Goal: Task Accomplishment & Management: Use online tool/utility

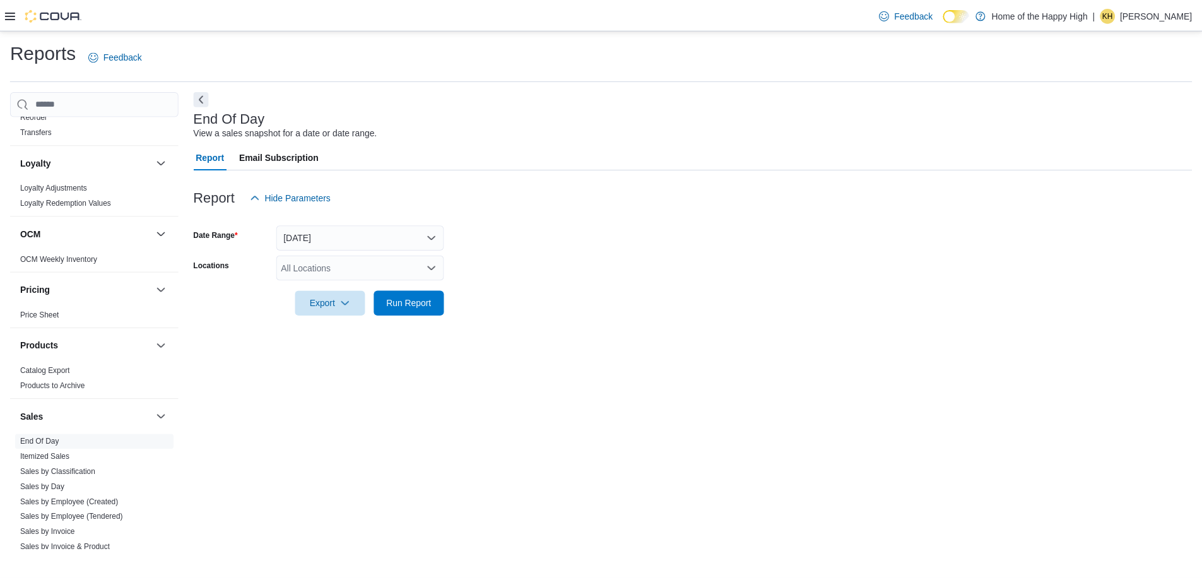
scroll to position [568, 0]
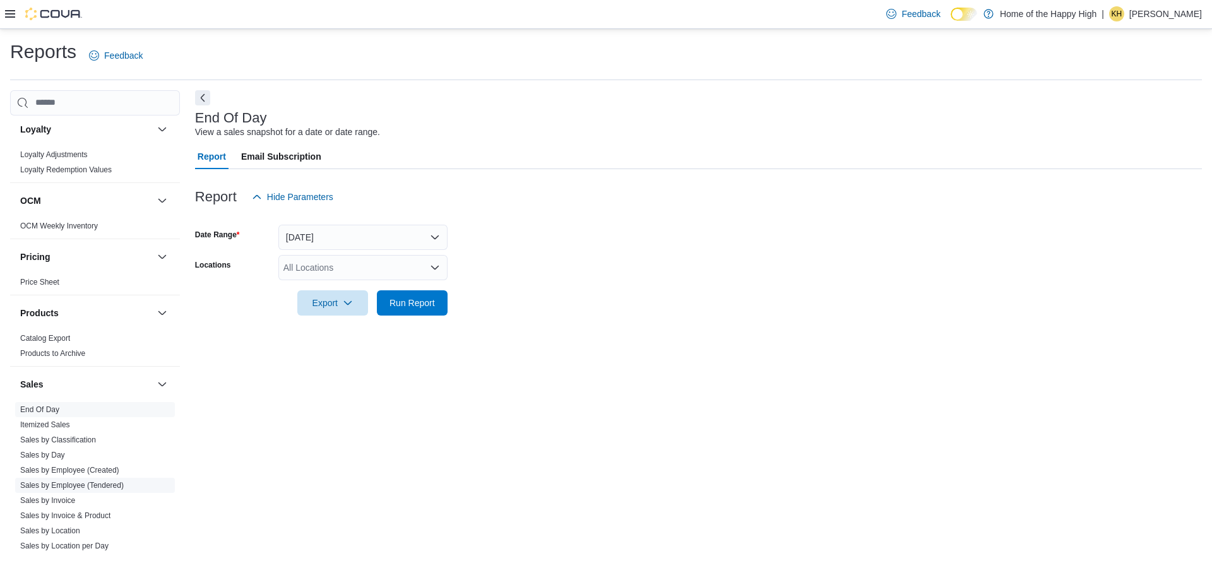
click at [73, 485] on link "Sales by Employee (Tendered)" at bounding box center [72, 485] width 104 height 9
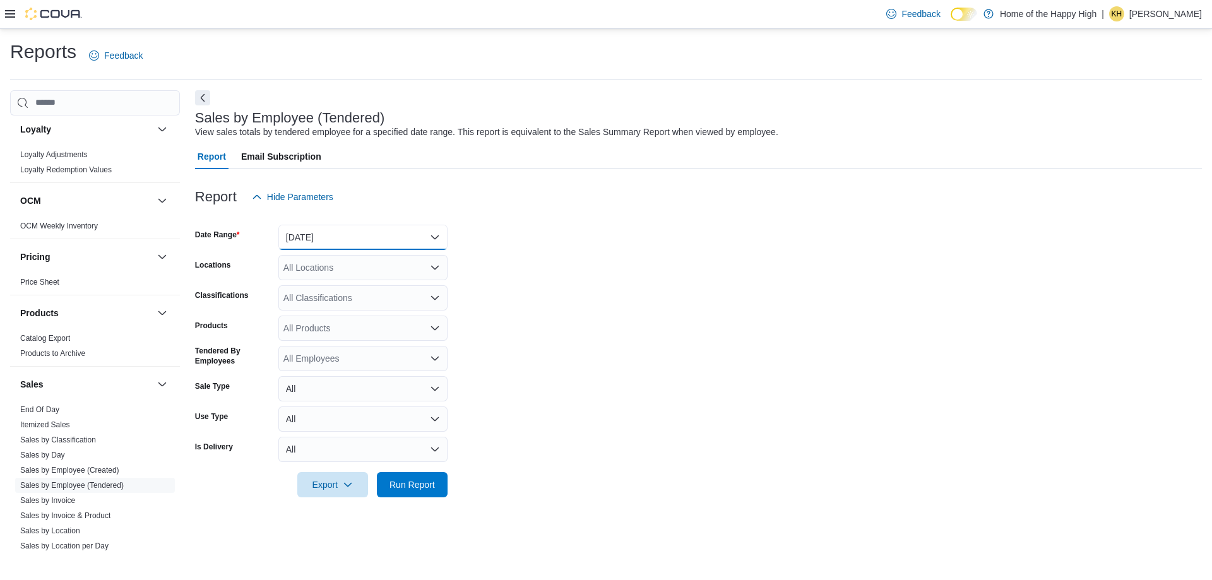
click at [352, 238] on button "[DATE]" at bounding box center [362, 237] width 169 height 25
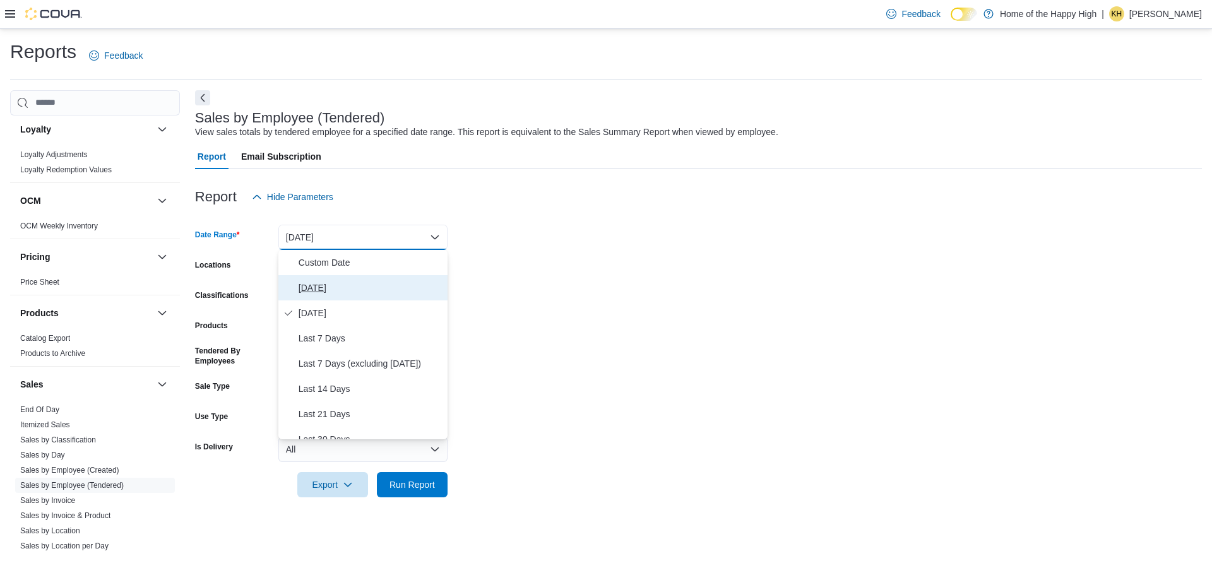
click at [335, 284] on span "[DATE]" at bounding box center [371, 287] width 144 height 15
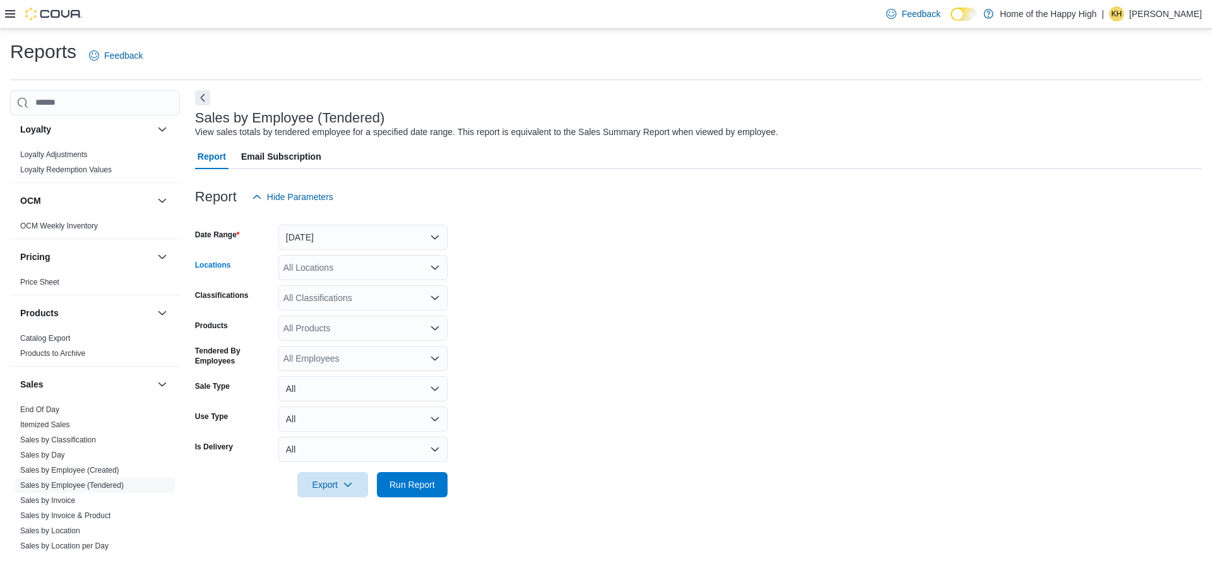
click at [335, 270] on div "All Locations" at bounding box center [362, 267] width 169 height 25
type input "*****"
click at [355, 285] on span "[GEOGRAPHIC_DATA] - Cornerstone - Fire & Flower" at bounding box center [435, 289] width 209 height 13
click at [412, 489] on span "Run Report" at bounding box center [411, 484] width 45 height 13
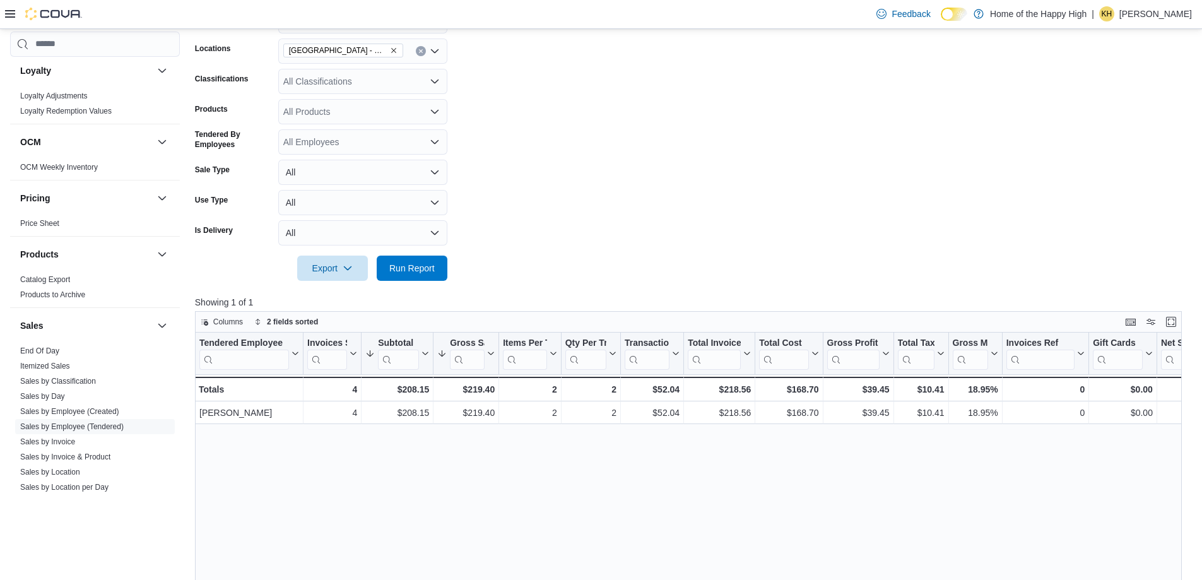
scroll to position [252, 0]
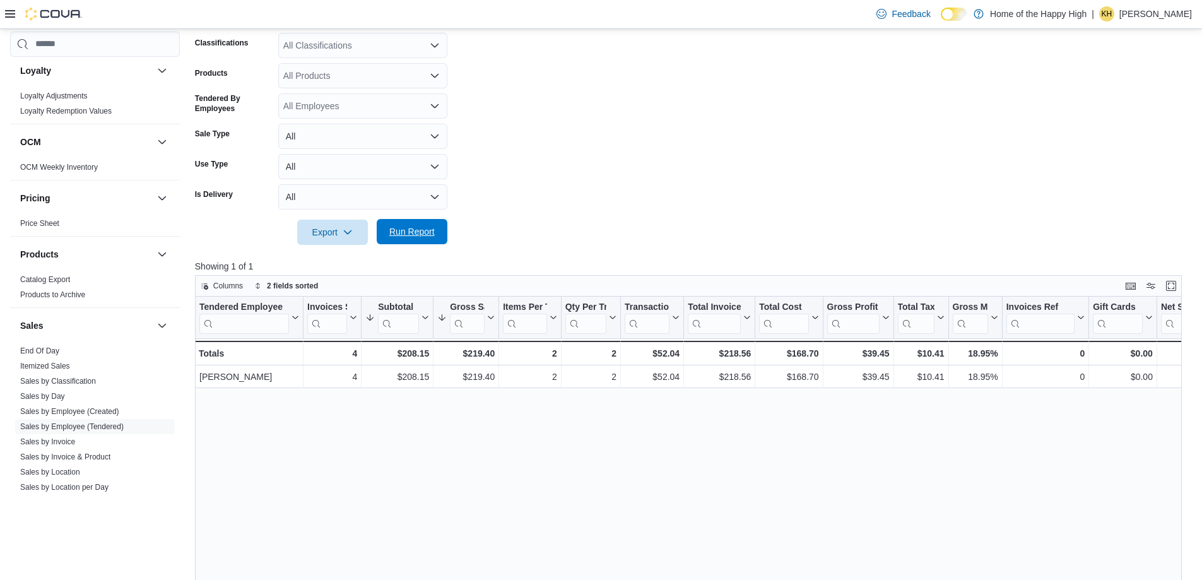
click at [415, 241] on span "Run Report" at bounding box center [412, 231] width 56 height 25
click at [385, 235] on span "Run Report" at bounding box center [412, 231] width 56 height 25
click at [763, 228] on form "Date Range [DATE] Locations [GEOGRAPHIC_DATA] - Cornerstone - Fire & Flower Cla…" at bounding box center [693, 101] width 997 height 288
click at [417, 225] on span "Run Report" at bounding box center [412, 231] width 56 height 25
